Goal: Task Accomplishment & Management: Manage account settings

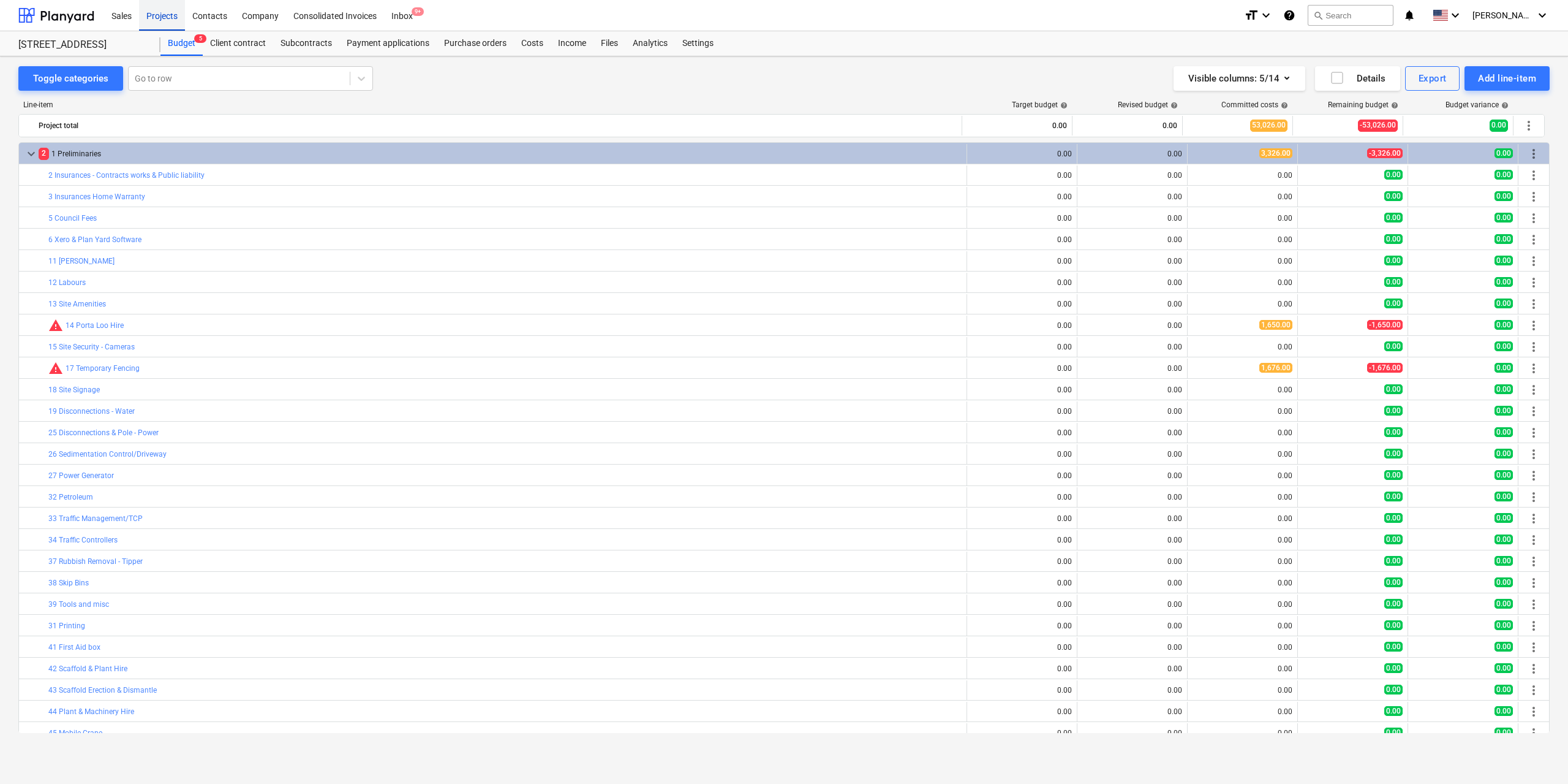
click at [171, 19] on div "Projects" at bounding box center [161, 14] width 46 height 31
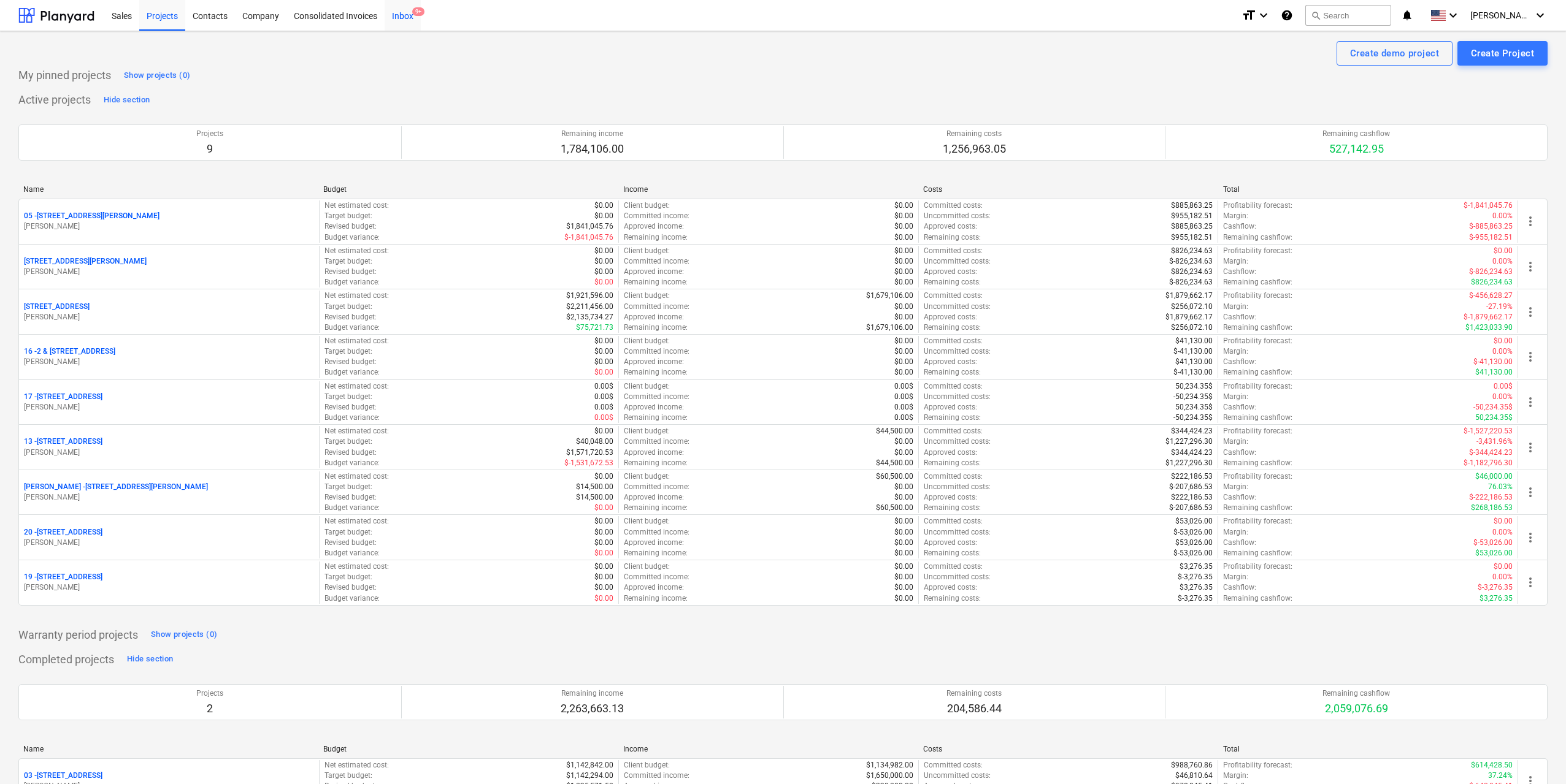
click at [417, 16] on span "9+" at bounding box center [418, 11] width 12 height 9
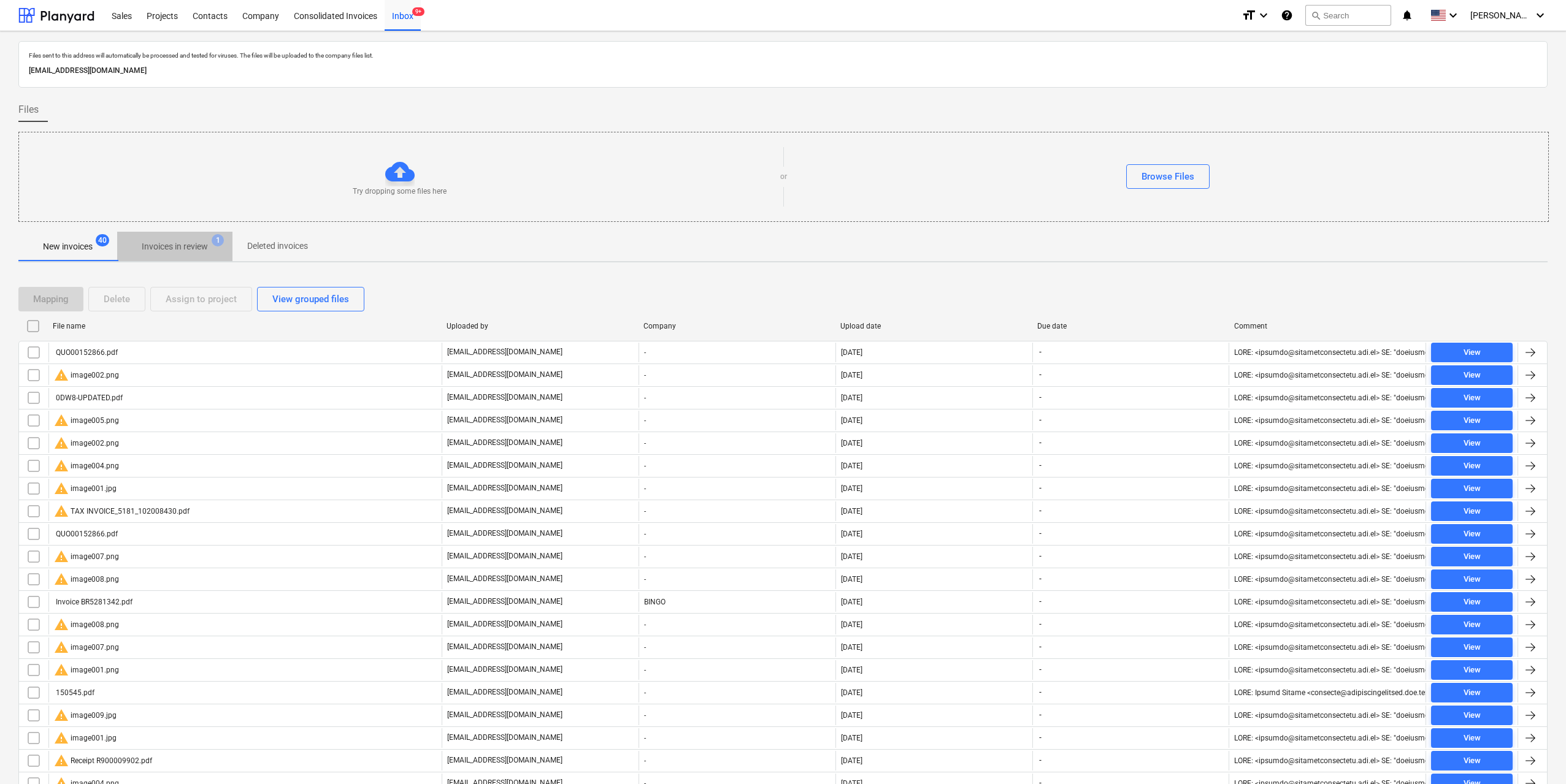
click at [180, 250] on p "Invoices in review" at bounding box center [175, 247] width 66 height 13
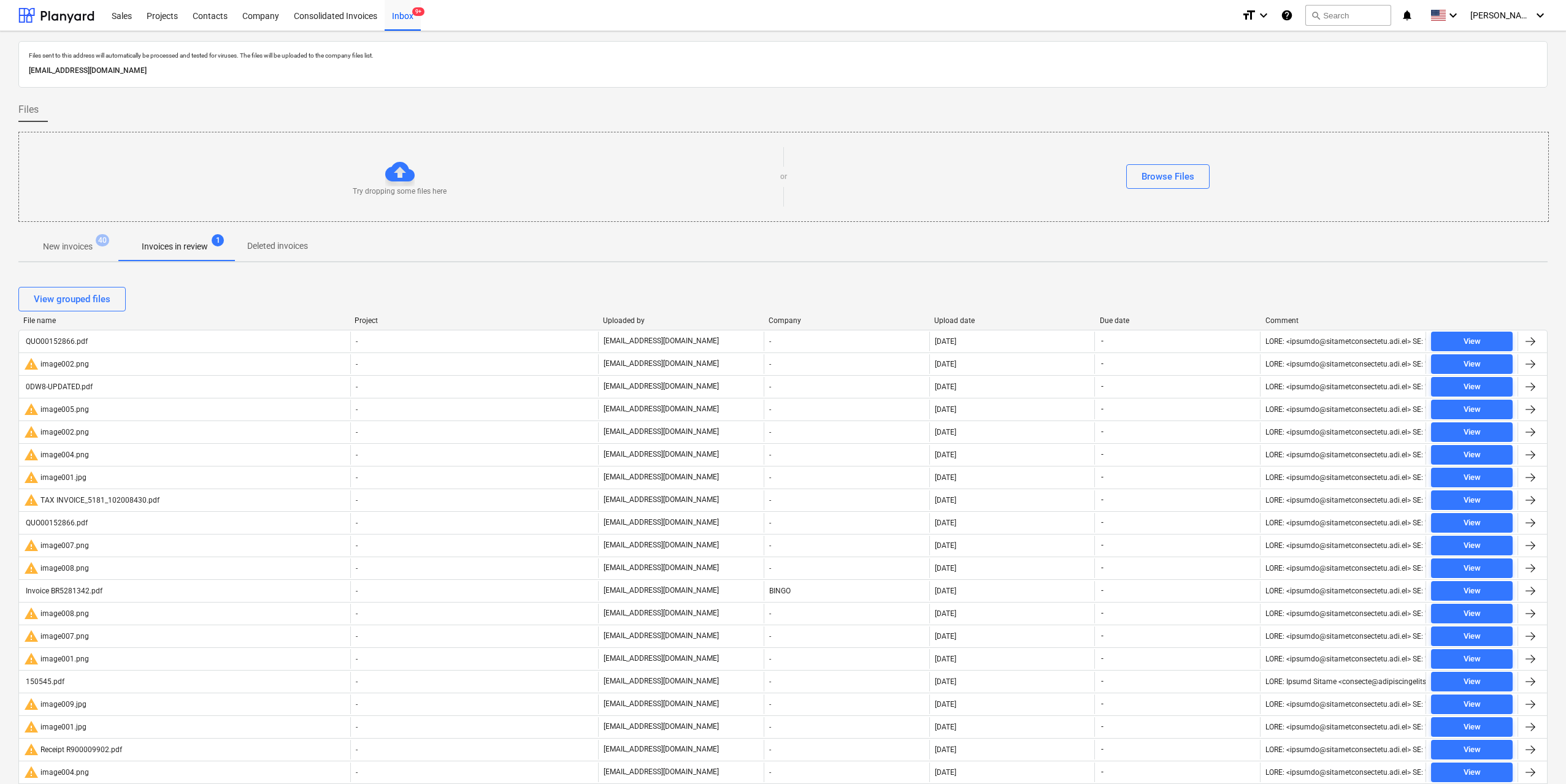
click at [87, 250] on p "New invoices" at bounding box center [67, 247] width 50 height 13
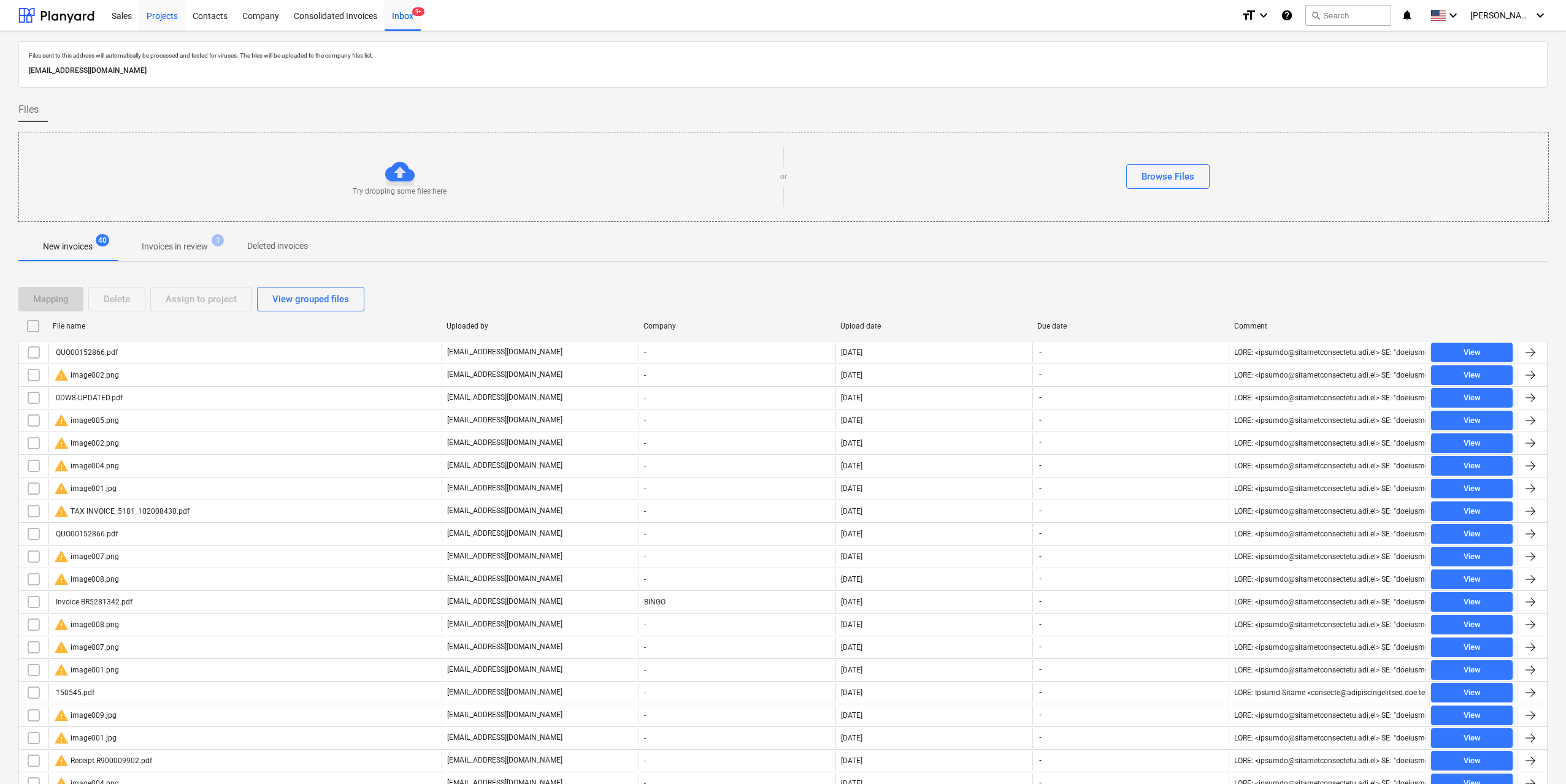
click at [168, 11] on div "Projects" at bounding box center [162, 14] width 46 height 31
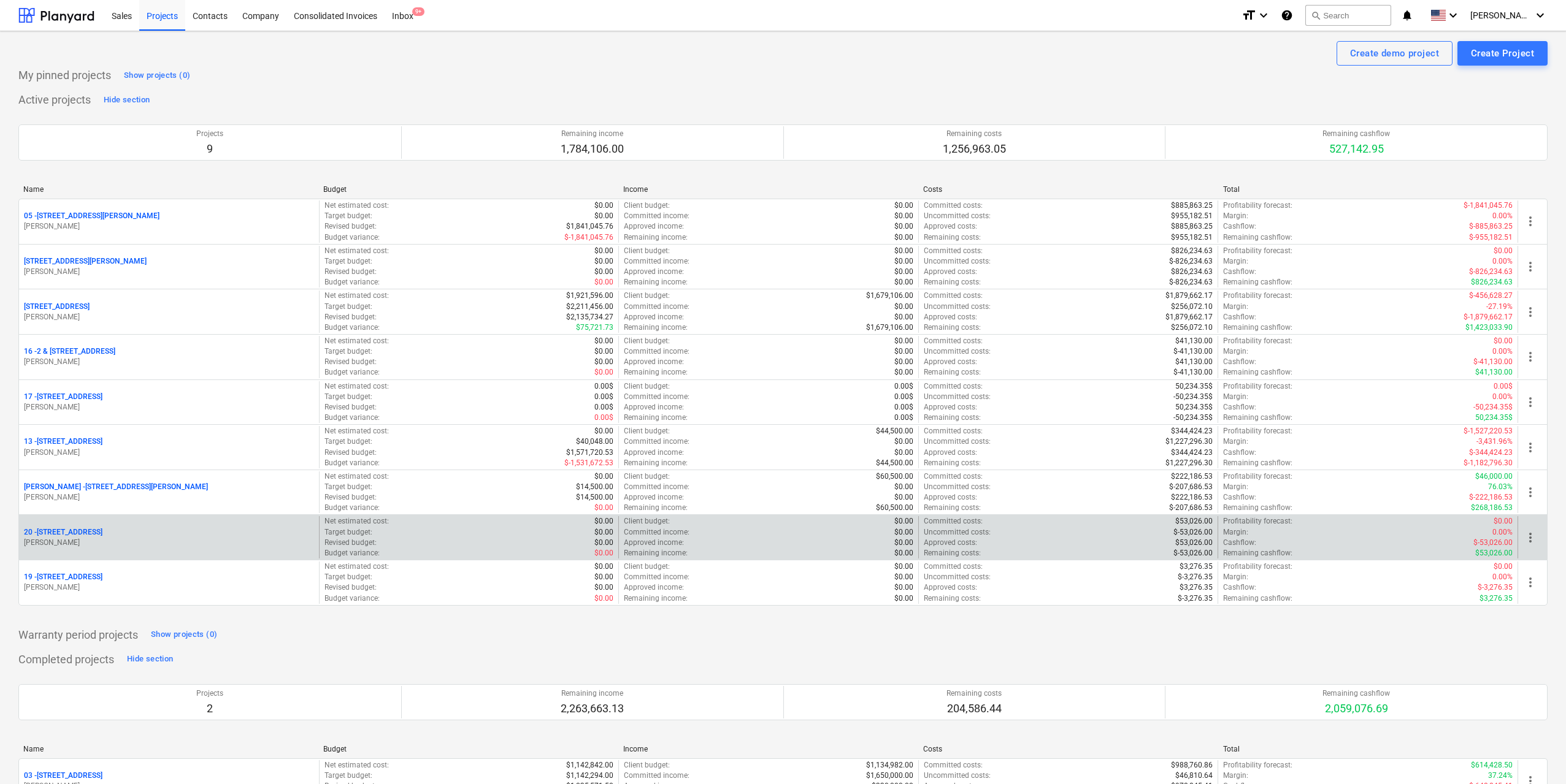
click at [102, 529] on p "[STREET_ADDRESS]" at bounding box center [62, 532] width 78 height 10
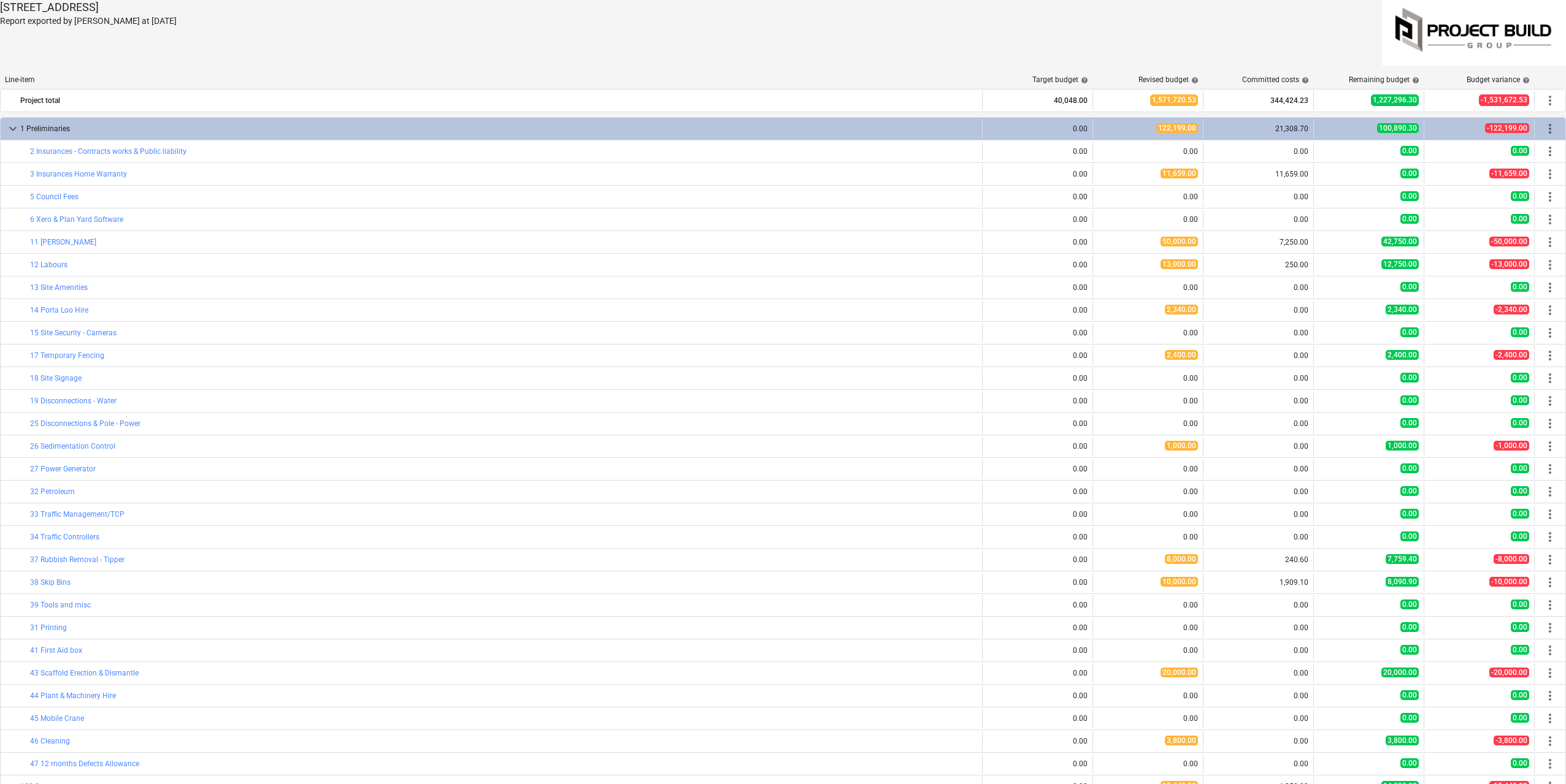
click at [132, 27] on div "2 Kaga Place, Marsfield Report exported by Charbel Elias at 26.08.2025" at bounding box center [387, 32] width 775 height 65
drag, startPoint x: 134, startPoint y: 19, endPoint x: 163, endPoint y: 30, distance: 31.0
click at [163, 30] on div "2 Kaga Place, Marsfield Report exported by Charbel Elias at 26.08.2025" at bounding box center [387, 32] width 775 height 65
click at [164, 26] on p "Report exported by Charbel Elias at 26.08.2025" at bounding box center [387, 22] width 775 height 13
click at [181, 21] on p "Report exported by Charbel Elias at 26.08.2025" at bounding box center [387, 22] width 775 height 13
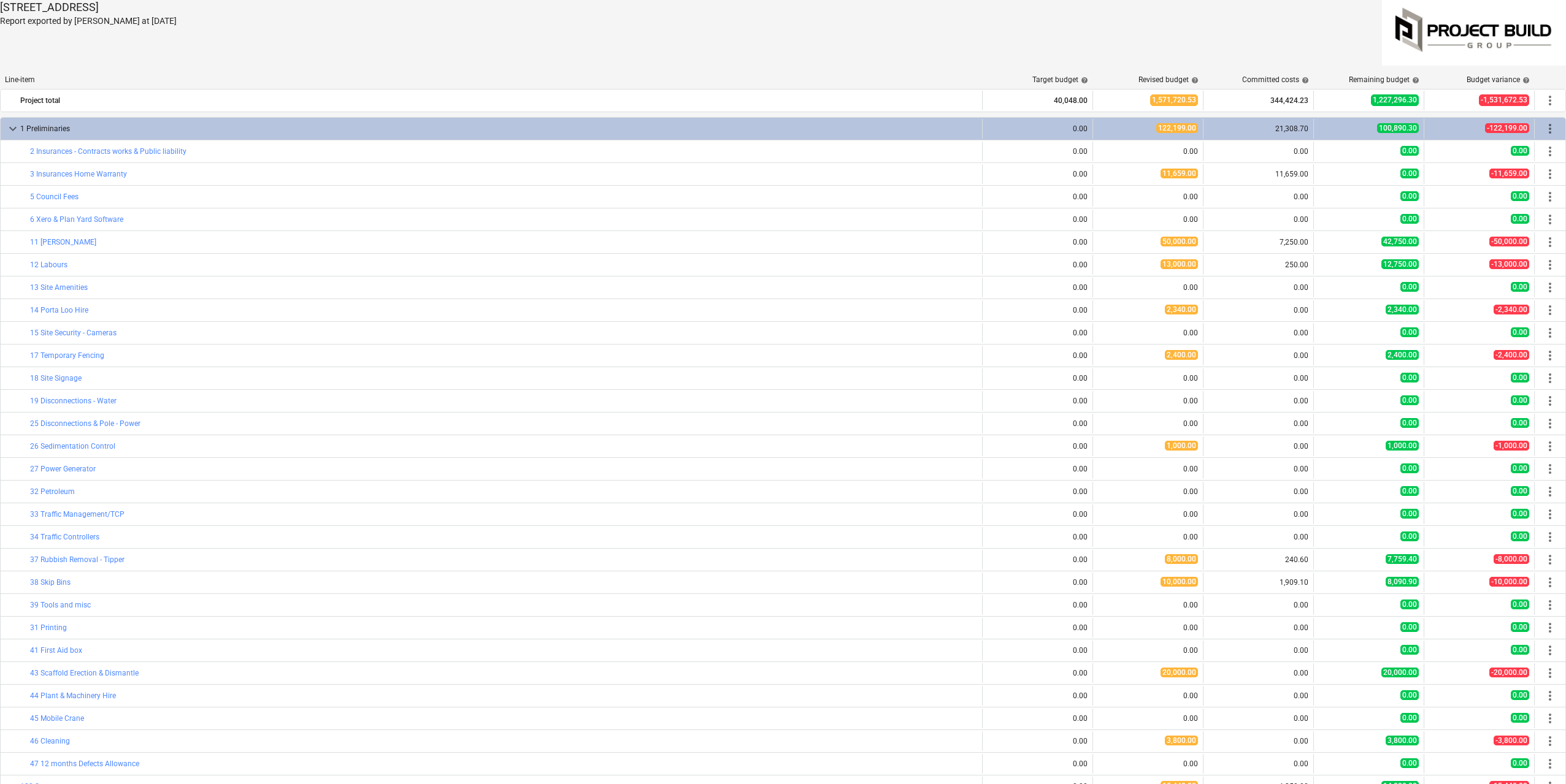
drag, startPoint x: 188, startPoint y: 18, endPoint x: 11, endPoint y: 5, distance: 177.5
click at [11, 5] on div "2 Kaga Place, Marsfield Report exported by Charbel Elias at 26.08.2025" at bounding box center [387, 32] width 775 height 65
click at [11, 5] on p "[STREET_ADDRESS]" at bounding box center [387, 8] width 775 height 15
drag, startPoint x: 1, startPoint y: 6, endPoint x: 195, endPoint y: 33, distance: 195.9
click at [195, 33] on div "2 Kaga Place, Marsfield Report exported by Charbel Elias at 26.08.2025" at bounding box center [387, 32] width 775 height 65
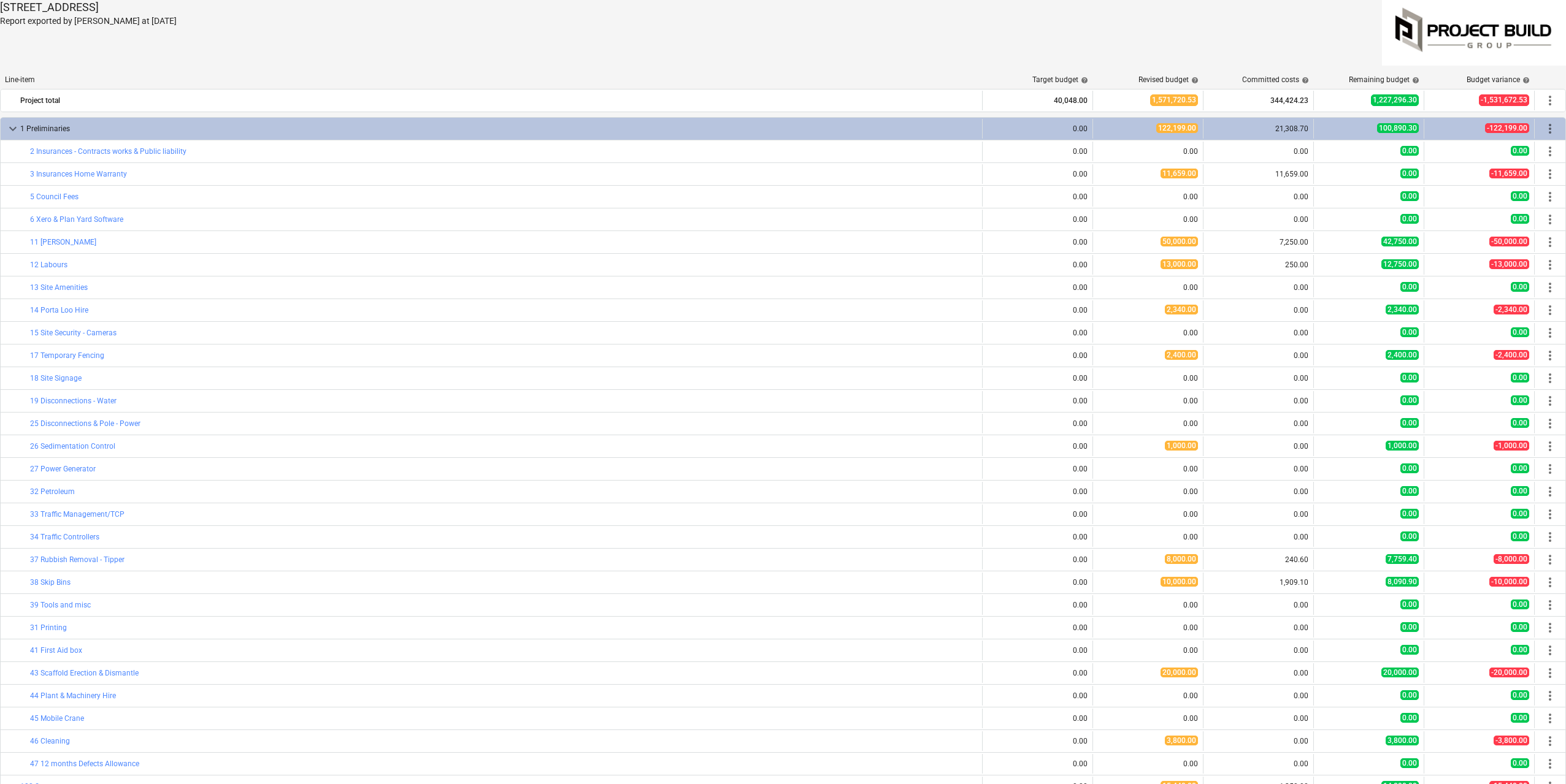
click at [195, 33] on div "2 Kaga Place, Marsfield Report exported by Charbel Elias at 26.08.2025" at bounding box center [387, 32] width 775 height 65
